Goal: Find specific page/section: Find specific page/section

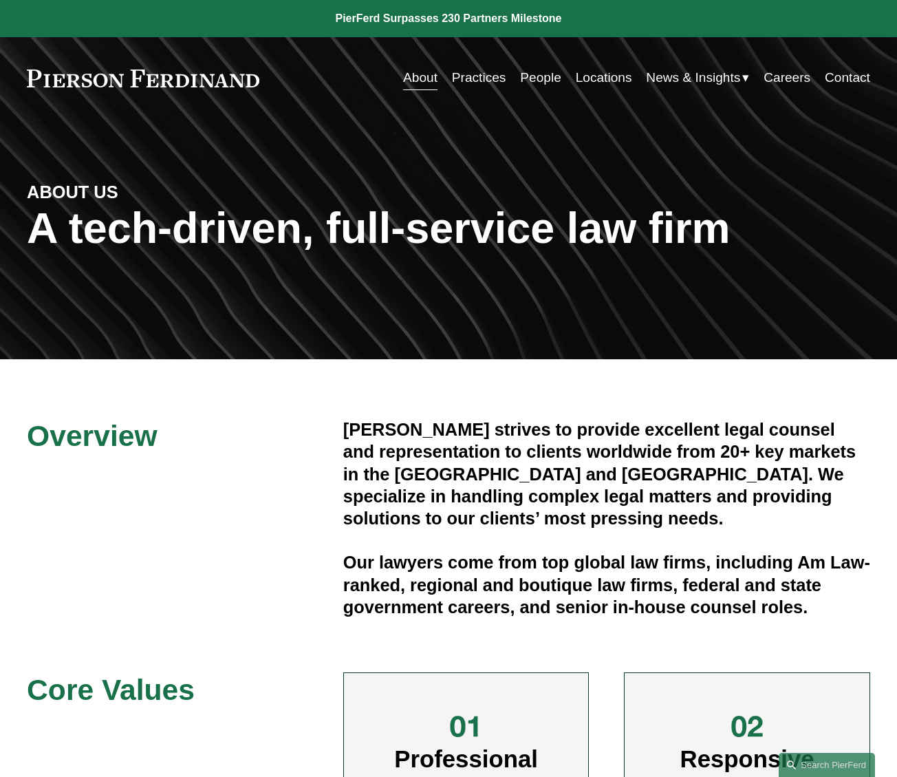
scroll to position [962, 0]
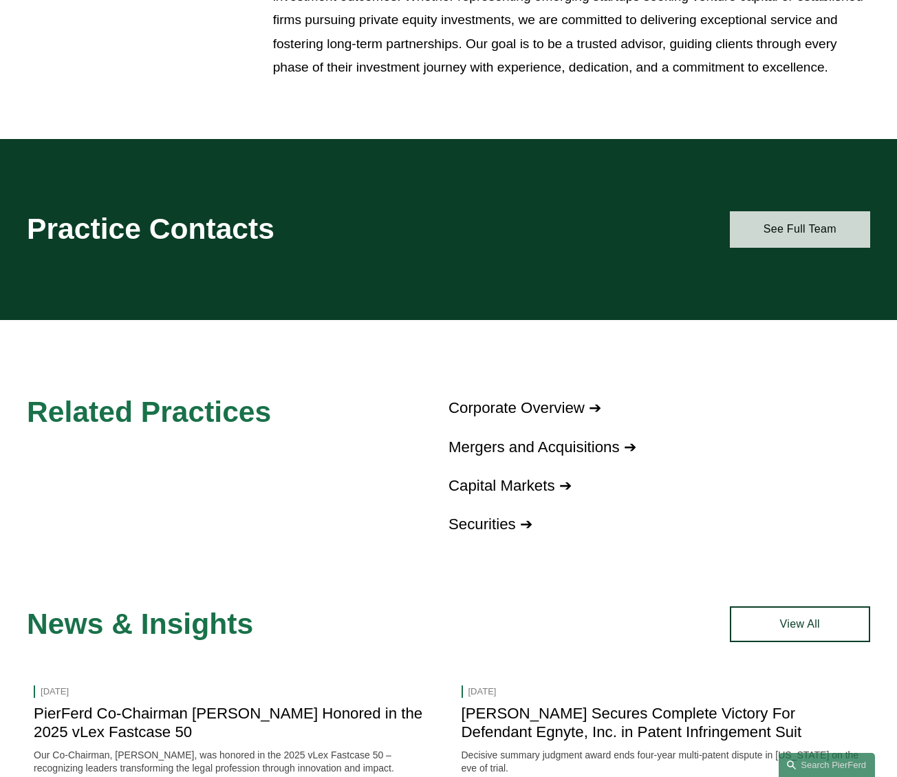
scroll to position [756, 0]
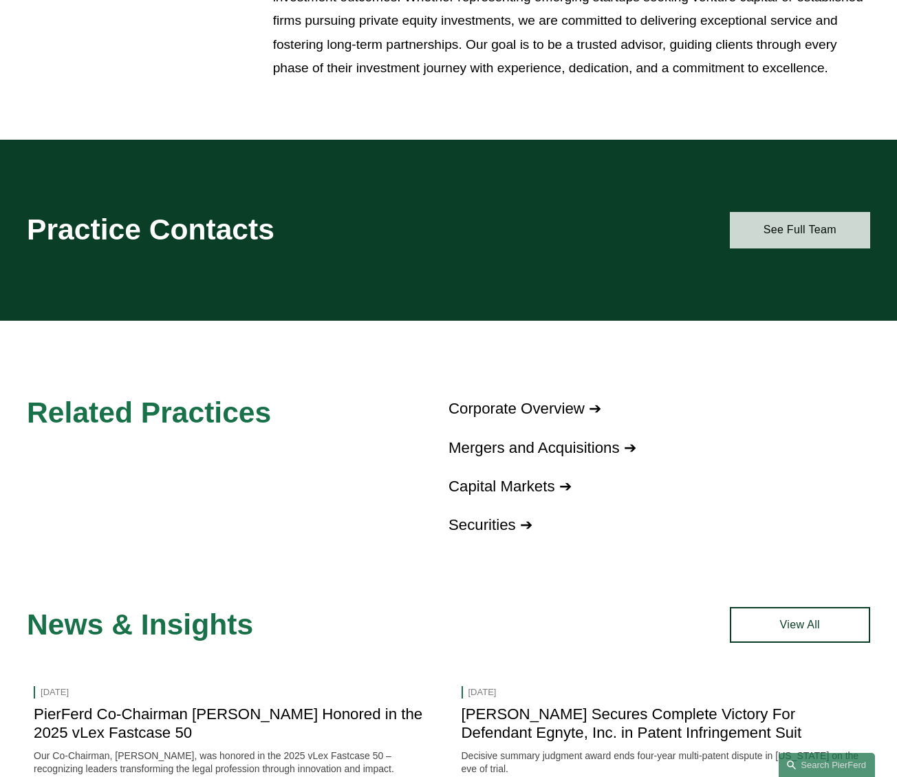
click at [769, 241] on link "See Full Team" at bounding box center [800, 230] width 140 height 36
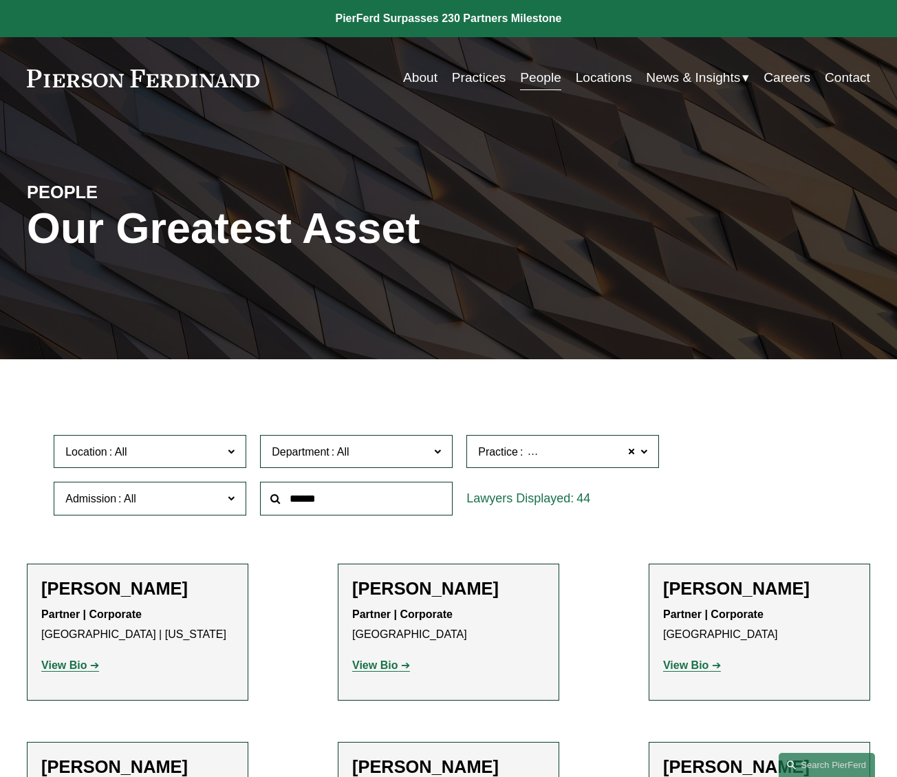
click at [225, 454] on label "Location" at bounding box center [150, 452] width 193 height 34
click at [0, 0] on link "Boston" at bounding box center [0, 0] width 0 height 0
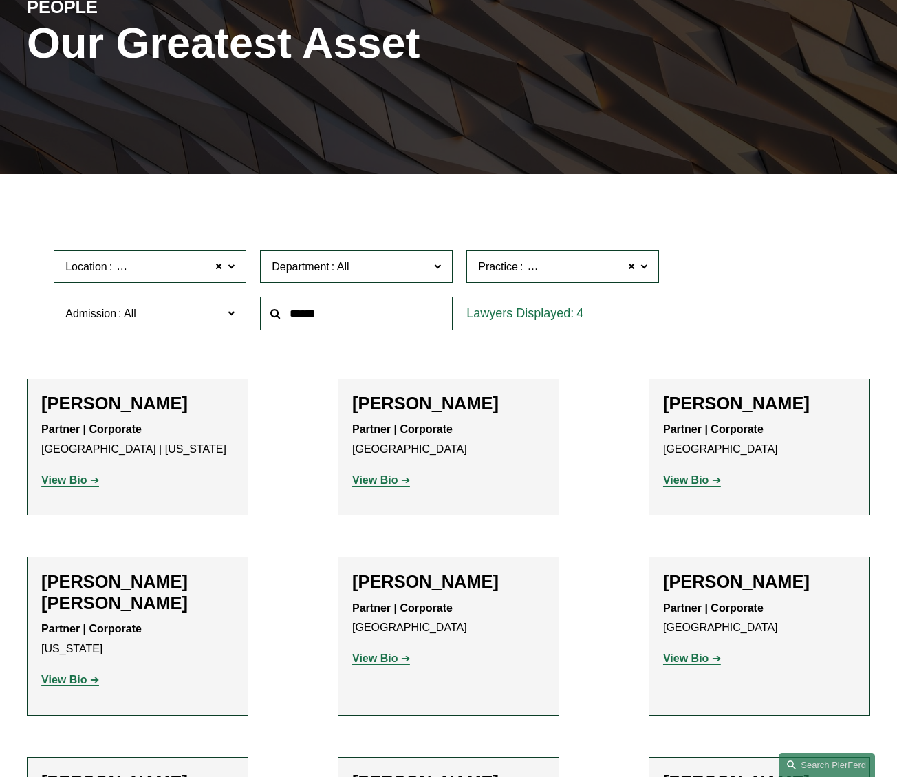
scroll to position [217, 0]
